Goal: Check status

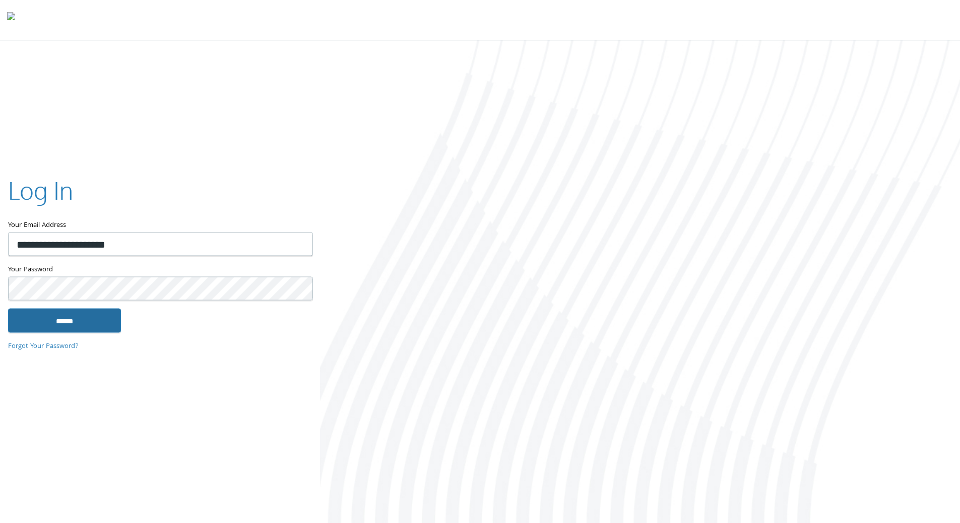
click at [63, 321] on input "******" at bounding box center [64, 320] width 113 height 24
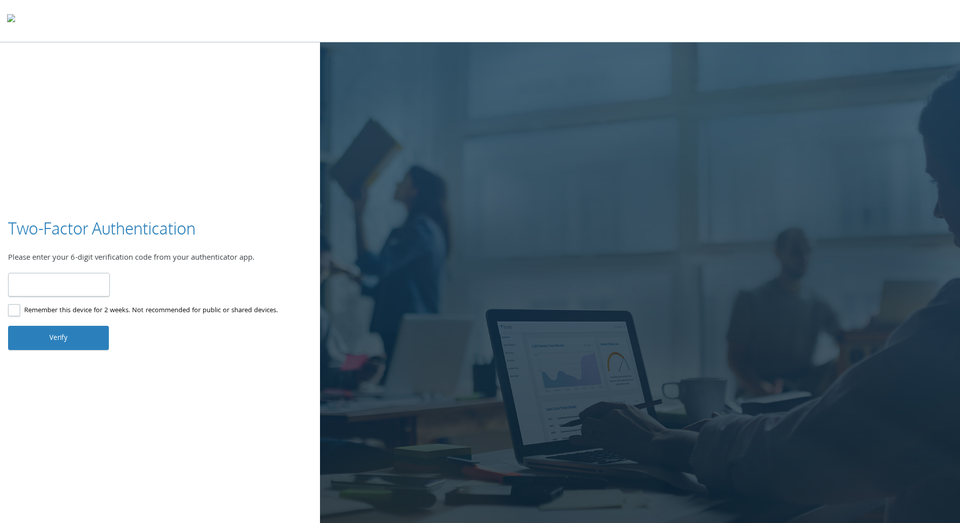
type input "******"
